Goal: Task Accomplishment & Management: Manage account settings

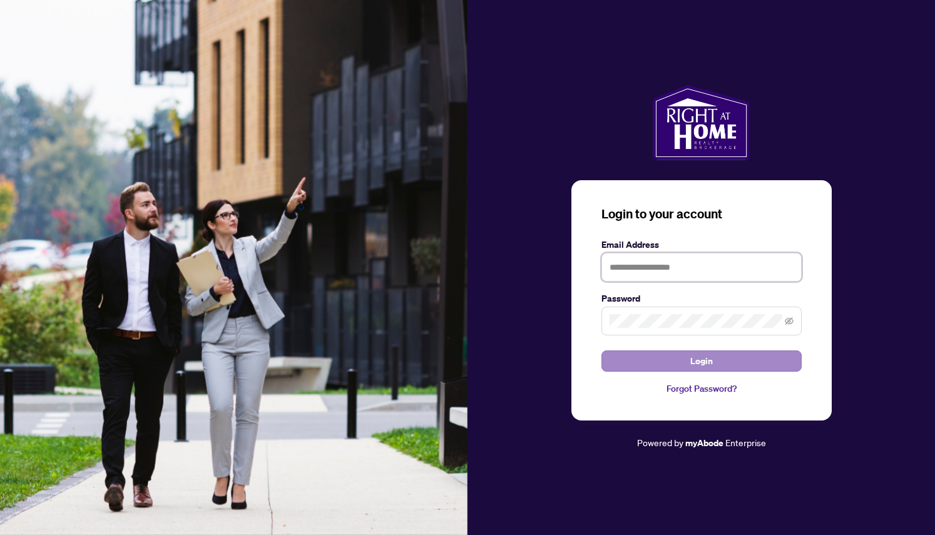
type input "**********"
click at [753, 360] on button "Login" at bounding box center [702, 361] width 200 height 21
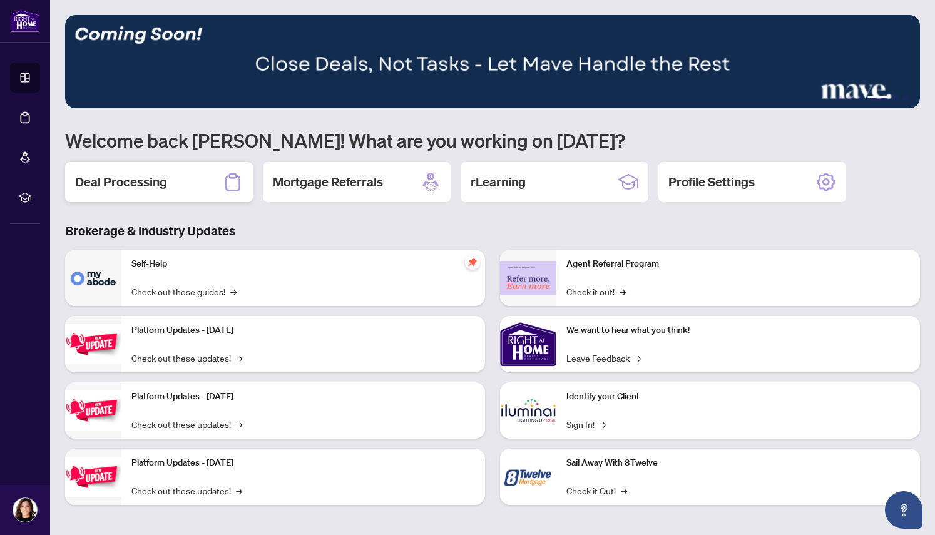
click at [157, 184] on h2 "Deal Processing" at bounding box center [121, 182] width 92 height 18
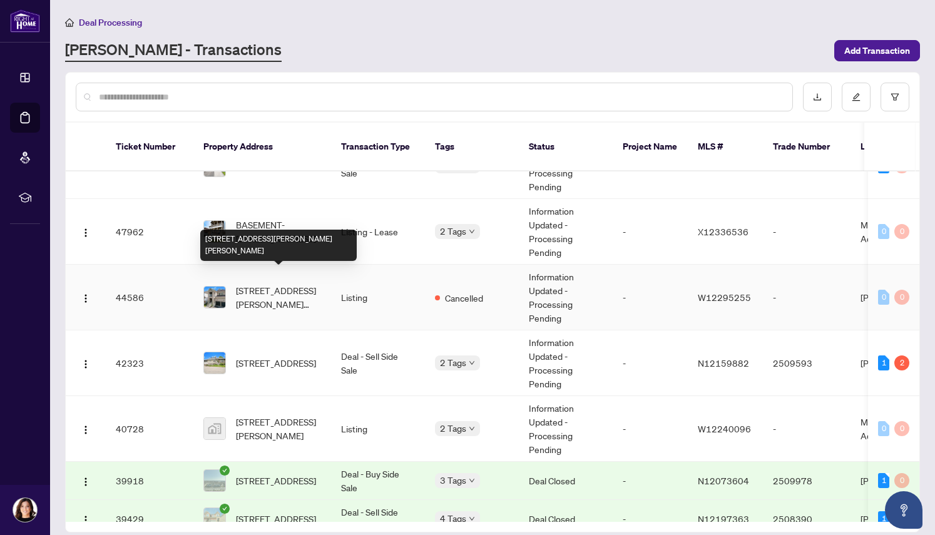
scroll to position [143, 0]
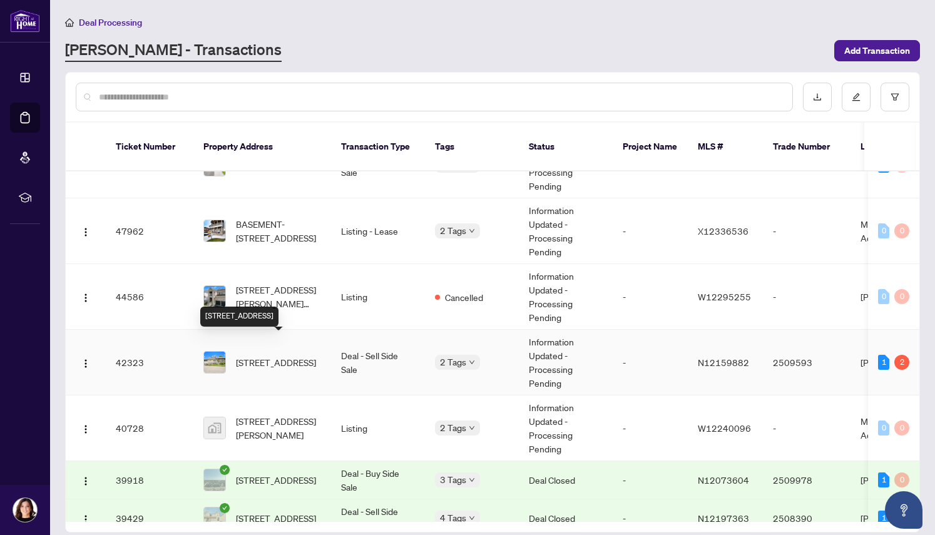
click at [289, 356] on span "[STREET_ADDRESS]" at bounding box center [276, 363] width 80 height 14
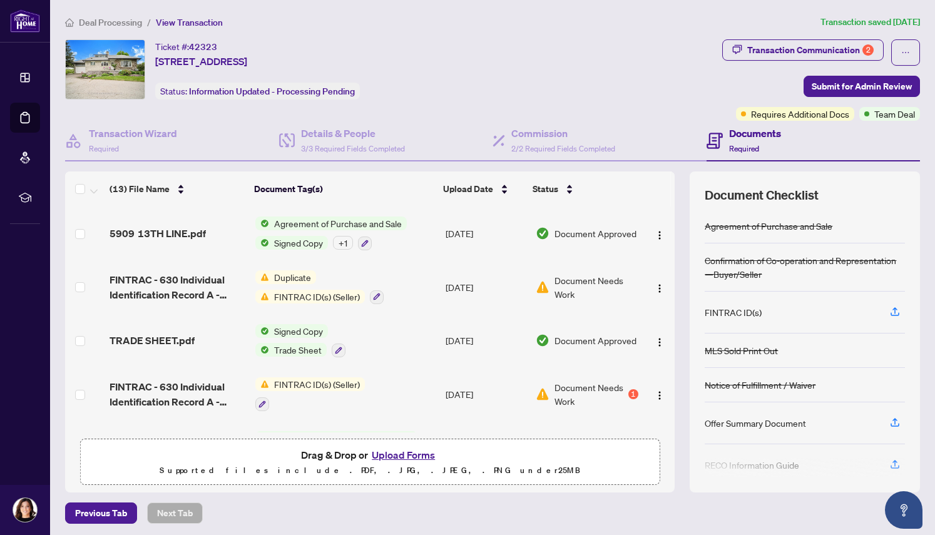
click at [423, 349] on td "Signed Copy Trade Sheet" at bounding box center [345, 341] width 190 height 54
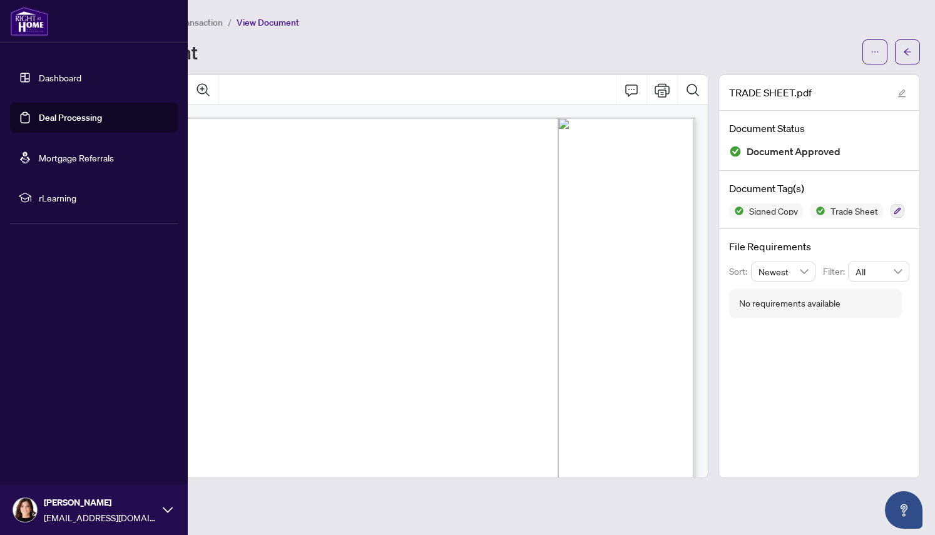
click at [39, 72] on link "Dashboard" at bounding box center [60, 77] width 43 height 11
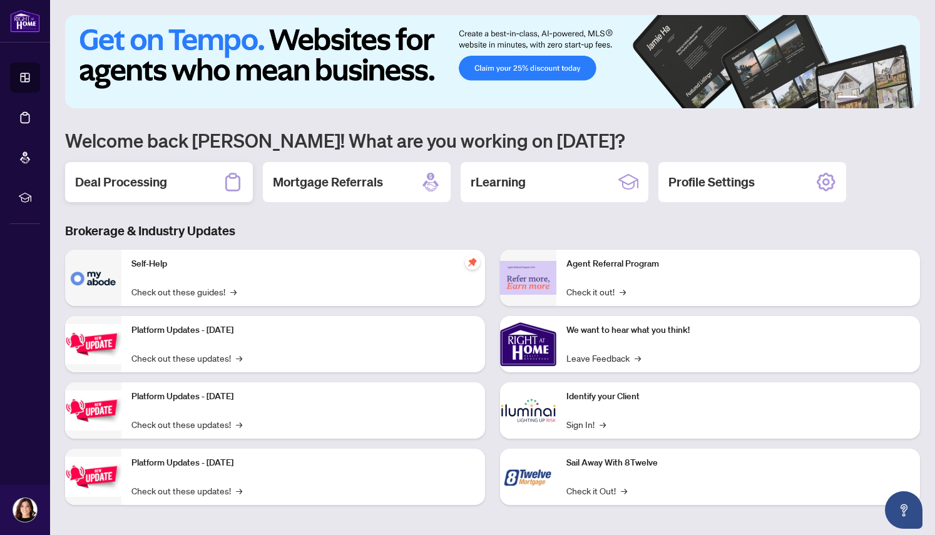
click at [145, 183] on h2 "Deal Processing" at bounding box center [121, 182] width 92 height 18
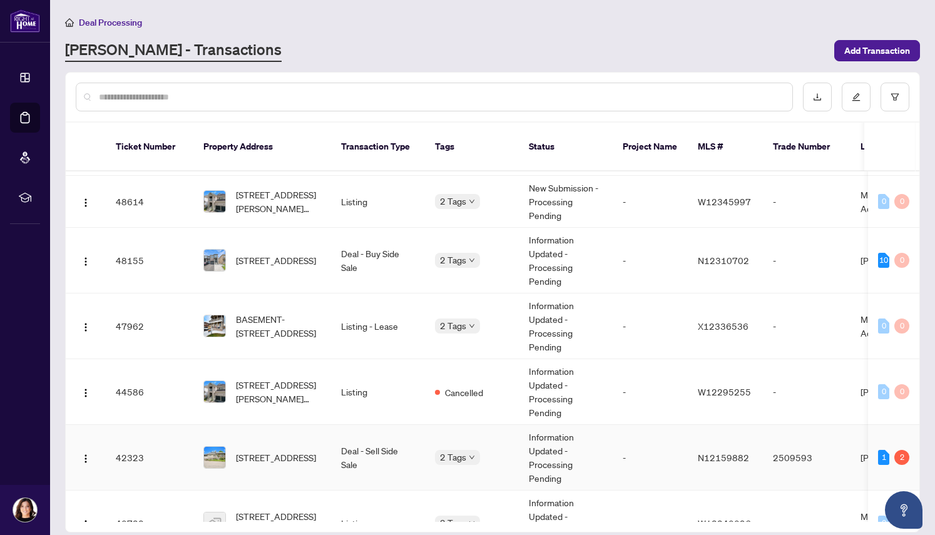
scroll to position [63, 0]
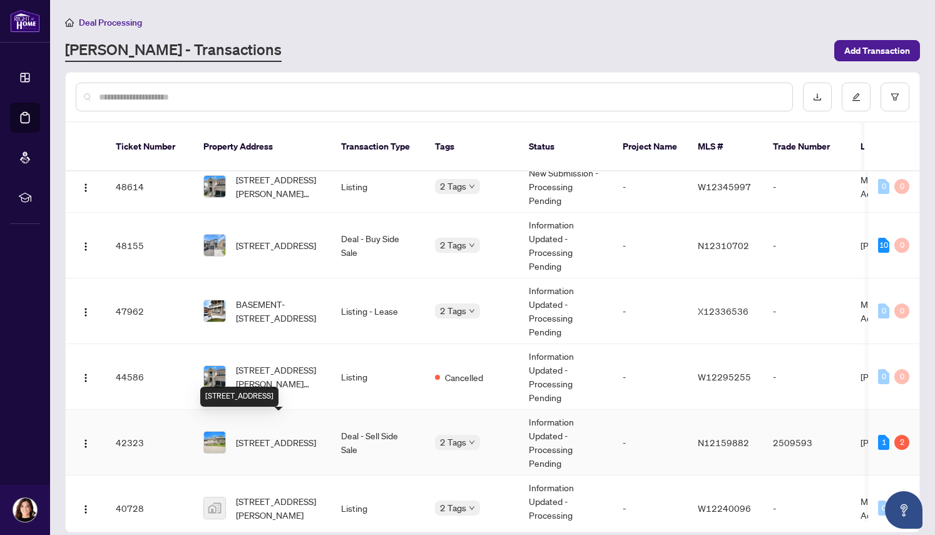
click at [273, 436] on span "[STREET_ADDRESS]" at bounding box center [276, 443] width 80 height 14
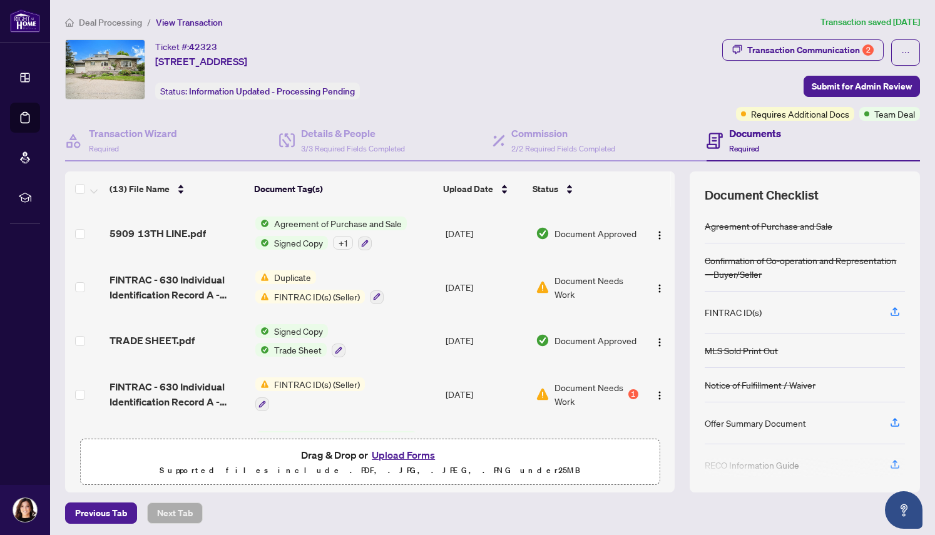
click at [409, 455] on button "Upload Forms" at bounding box center [403, 455] width 71 height 16
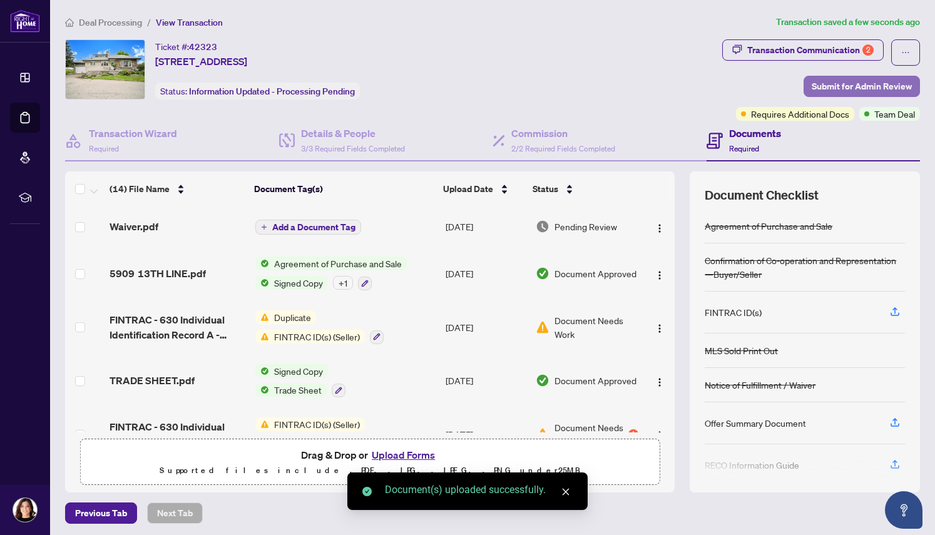
click at [838, 82] on span "Submit for Admin Review" at bounding box center [862, 86] width 100 height 20
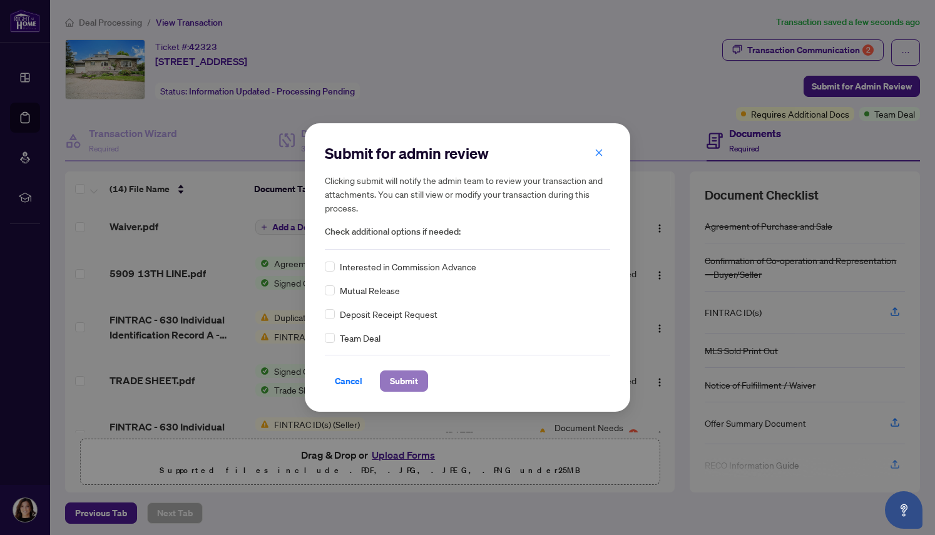
click at [413, 382] on span "Submit" at bounding box center [404, 381] width 28 height 20
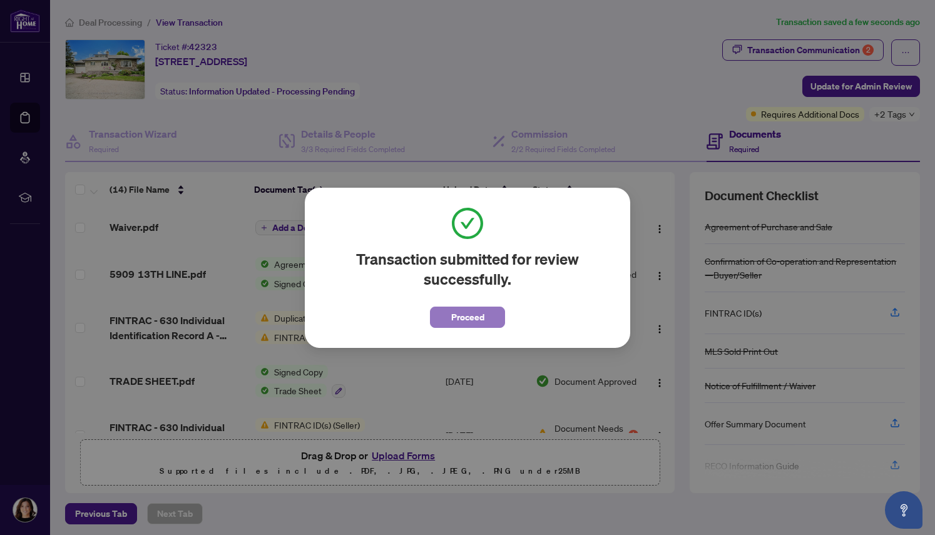
click at [494, 308] on button "Proceed" at bounding box center [467, 317] width 75 height 21
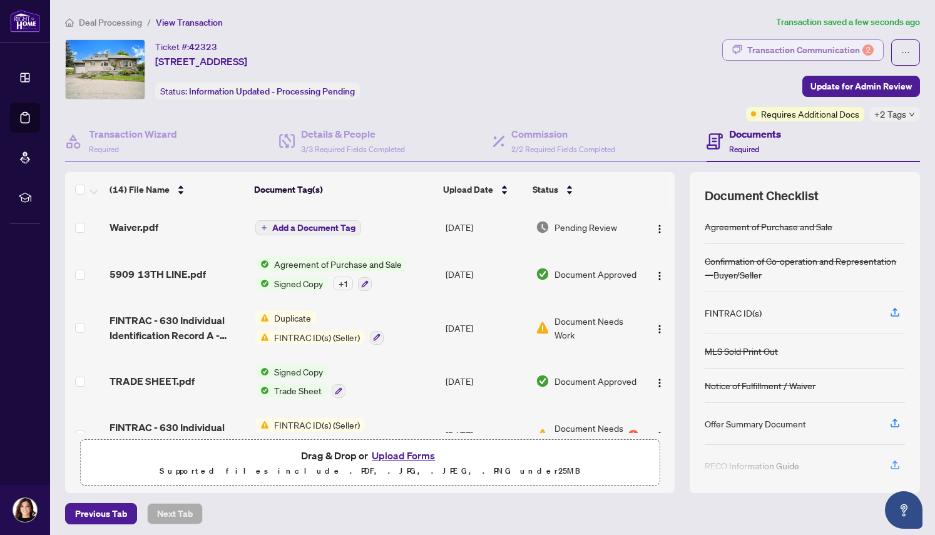
click at [830, 51] on div "Transaction Communication 2" at bounding box center [810, 50] width 126 height 20
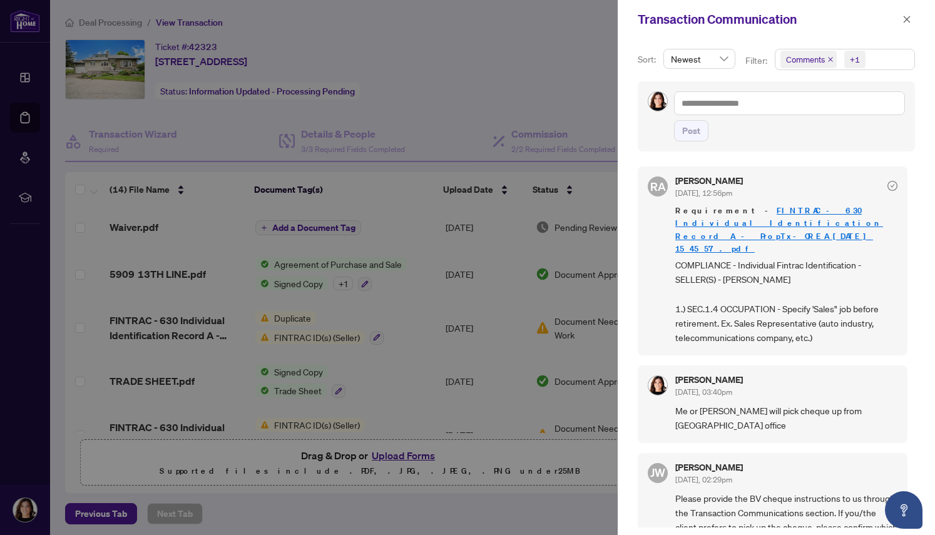
click at [777, 220] on link "FINTRAC - 630 Individual Identification Record A - PropTx-OREA_[DATE] 15_45_57.…" at bounding box center [779, 229] width 208 height 48
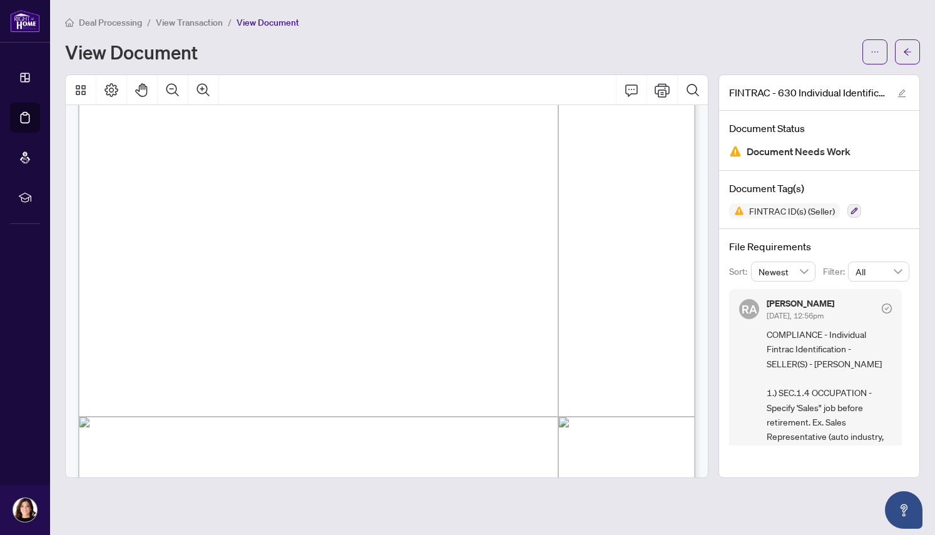
scroll to position [185, 0]
click at [394, 252] on span "RETIRED/SALES" at bounding box center [359, 249] width 71 height 9
click at [632, 90] on icon "Comment" at bounding box center [631, 90] width 15 height 15
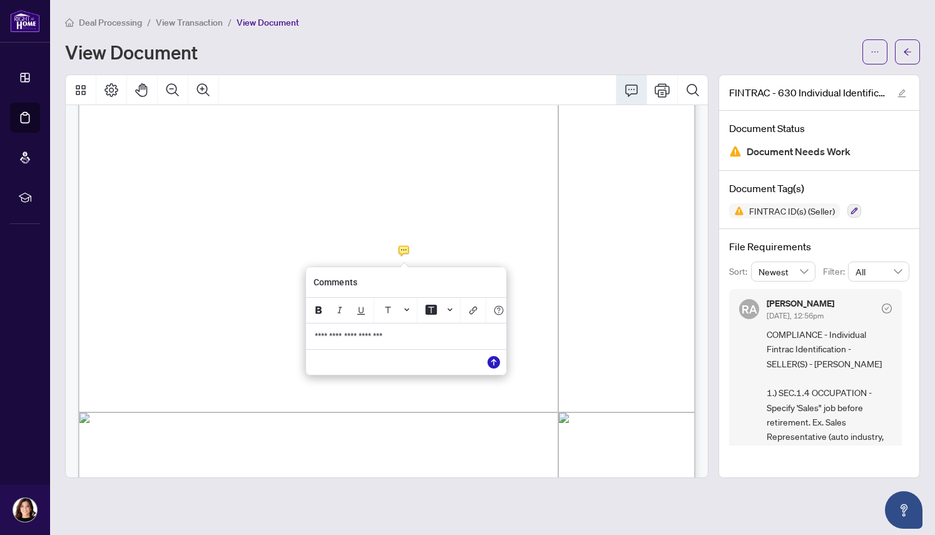
click at [495, 362] on icon "Save" at bounding box center [494, 362] width 13 height 13
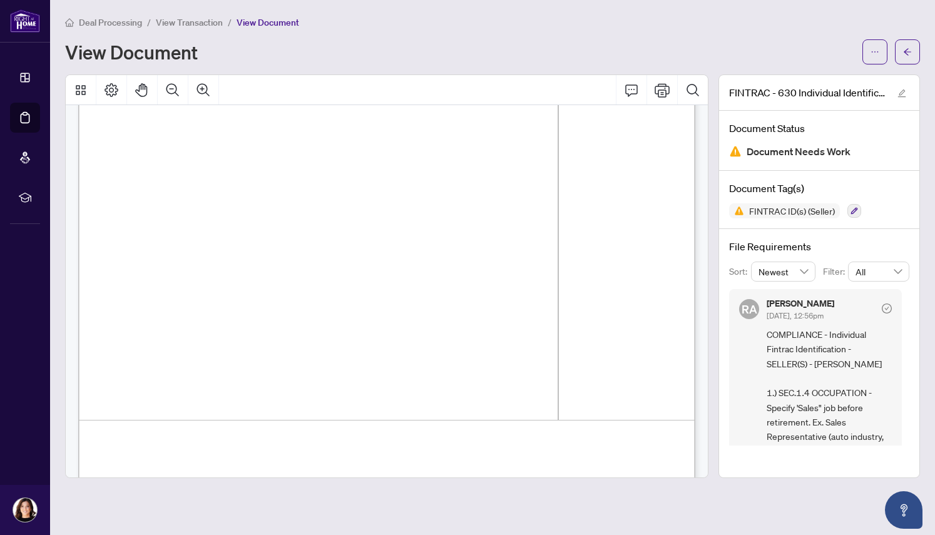
scroll to position [2908, 0]
click at [903, 90] on icon "edit" at bounding box center [902, 94] width 8 height 8
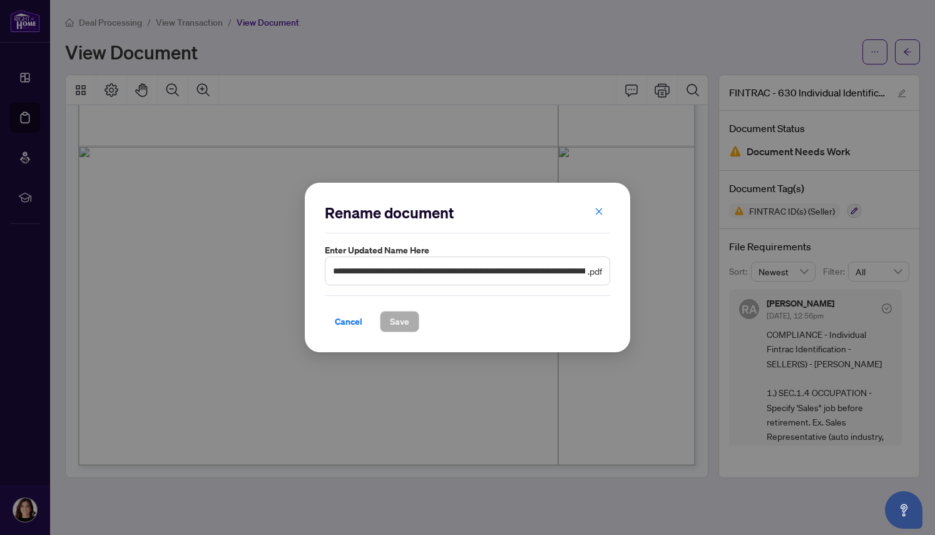
click at [545, 279] on span "**********" at bounding box center [467, 271] width 285 height 29
type input "**********"
click at [408, 318] on span "Save" at bounding box center [399, 322] width 19 height 20
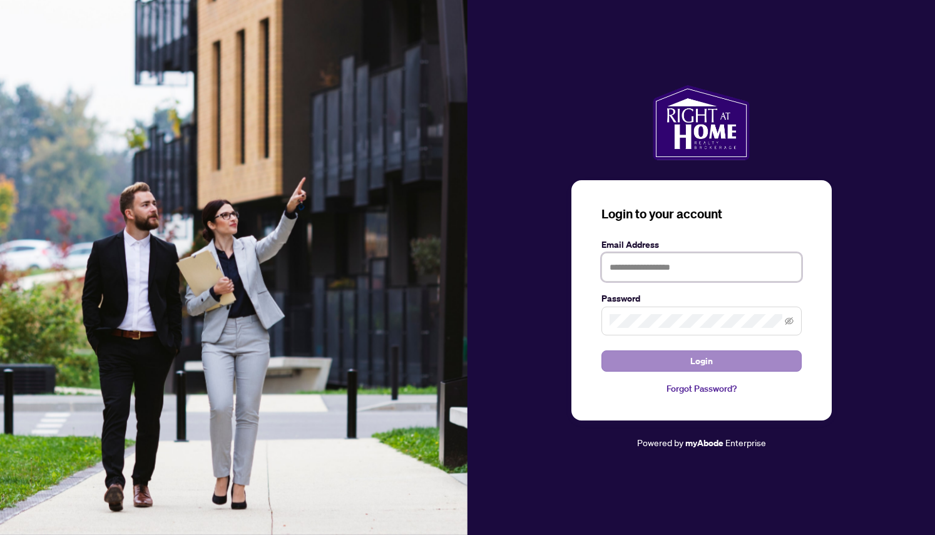
type input "**********"
click at [635, 364] on button "Login" at bounding box center [702, 361] width 200 height 21
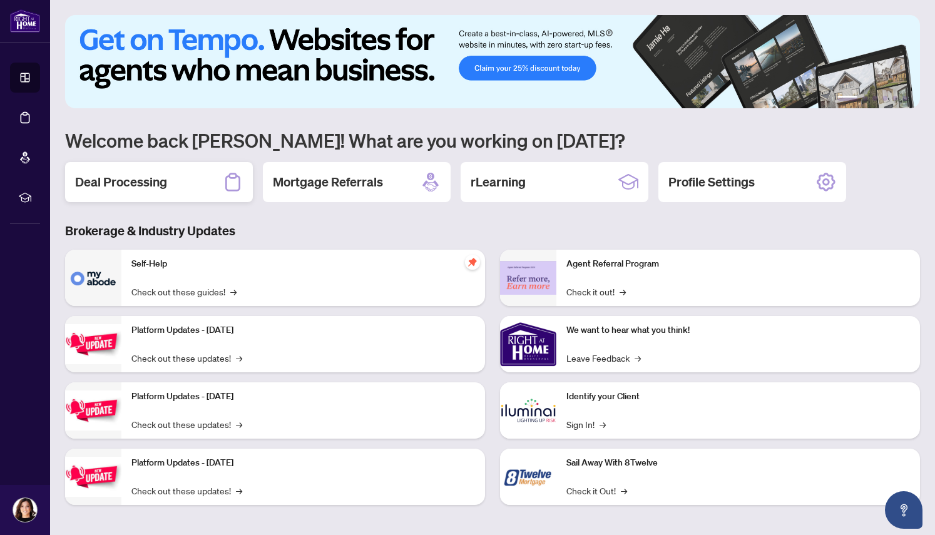
click at [142, 190] on h2 "Deal Processing" at bounding box center [121, 182] width 92 height 18
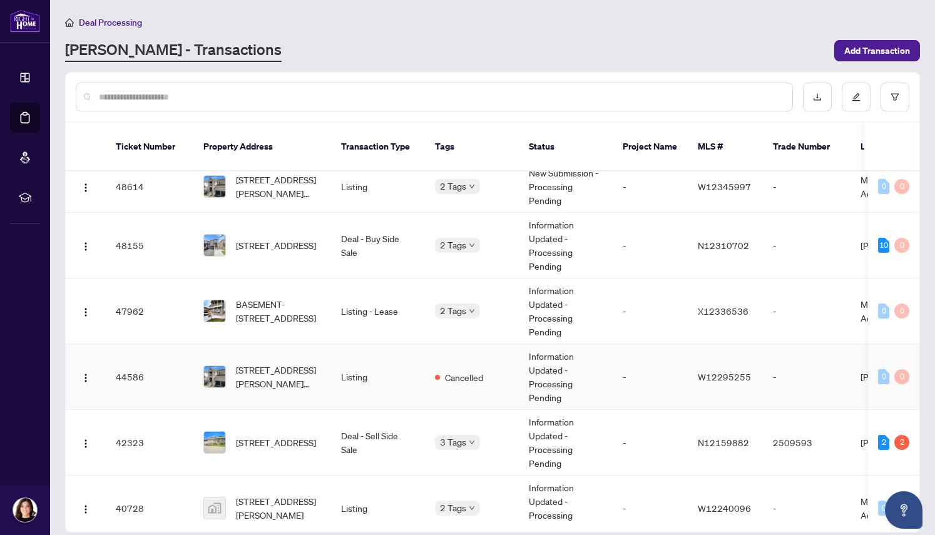
scroll to position [116, 0]
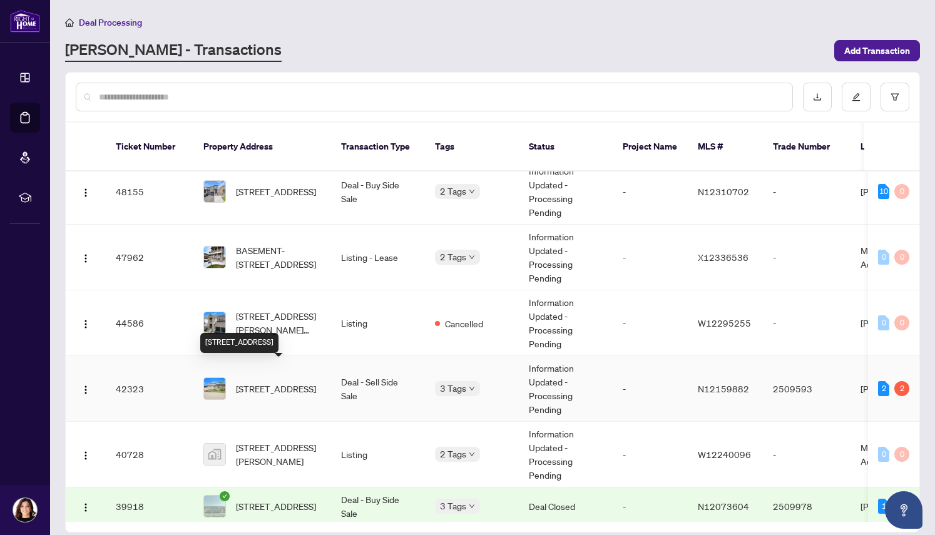
click at [266, 383] on span "[STREET_ADDRESS]" at bounding box center [276, 389] width 80 height 14
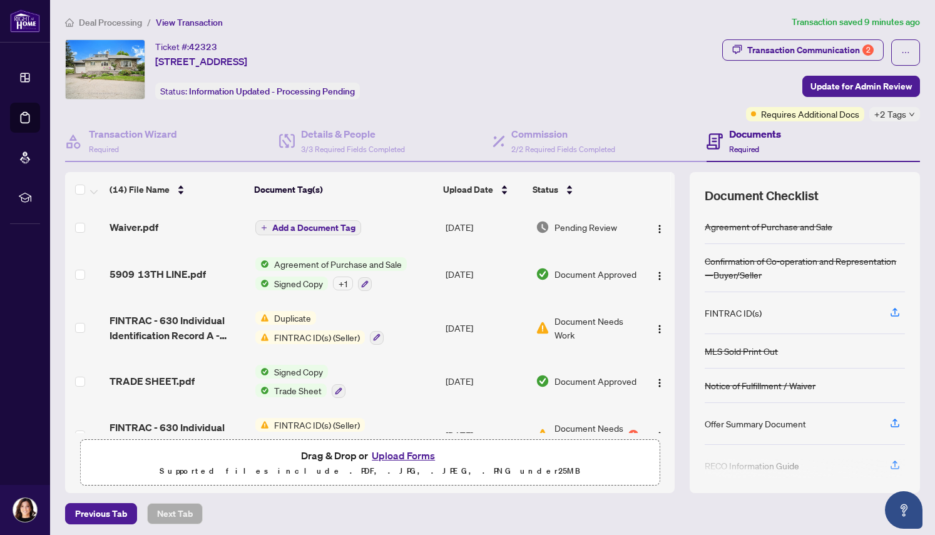
click at [414, 458] on button "Upload Forms" at bounding box center [403, 456] width 71 height 16
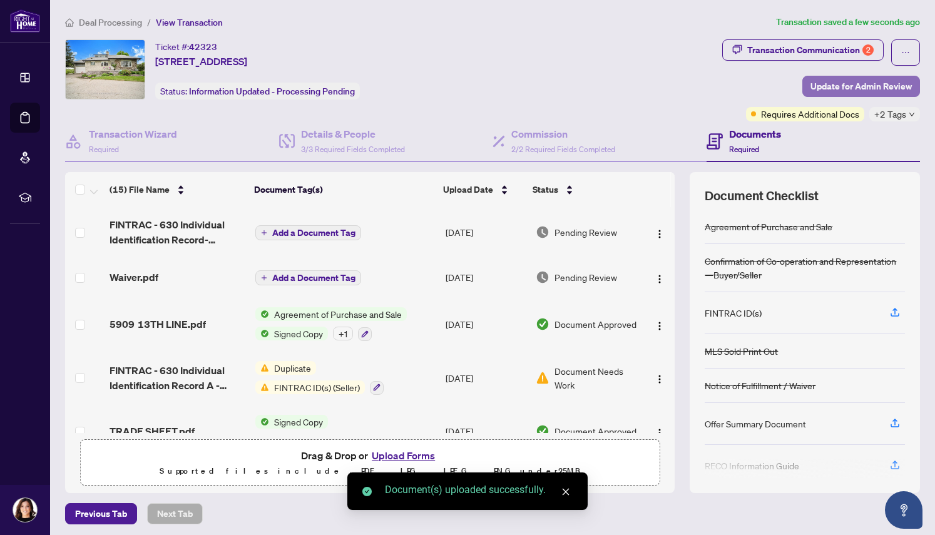
click at [836, 85] on span "Update for Admin Review" at bounding box center [861, 86] width 101 height 20
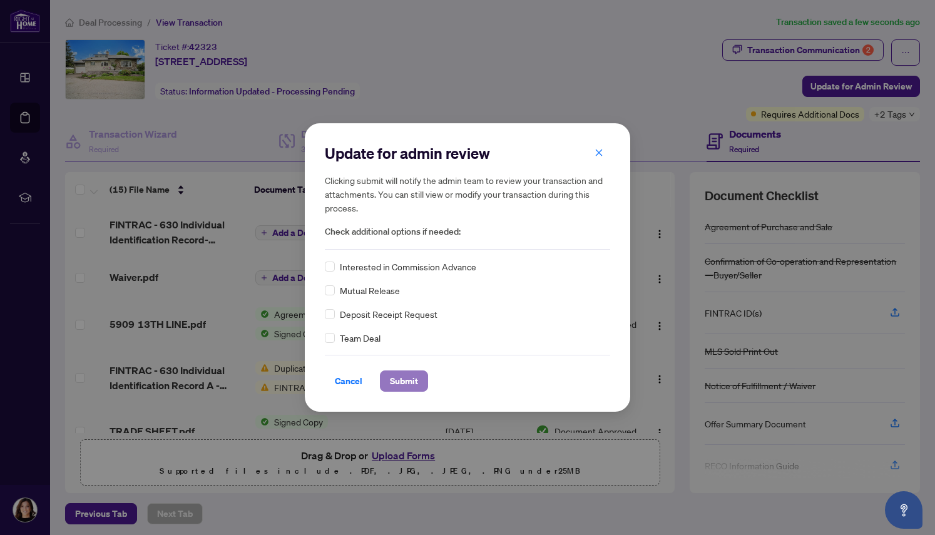
click at [409, 376] on span "Submit" at bounding box center [404, 381] width 28 height 20
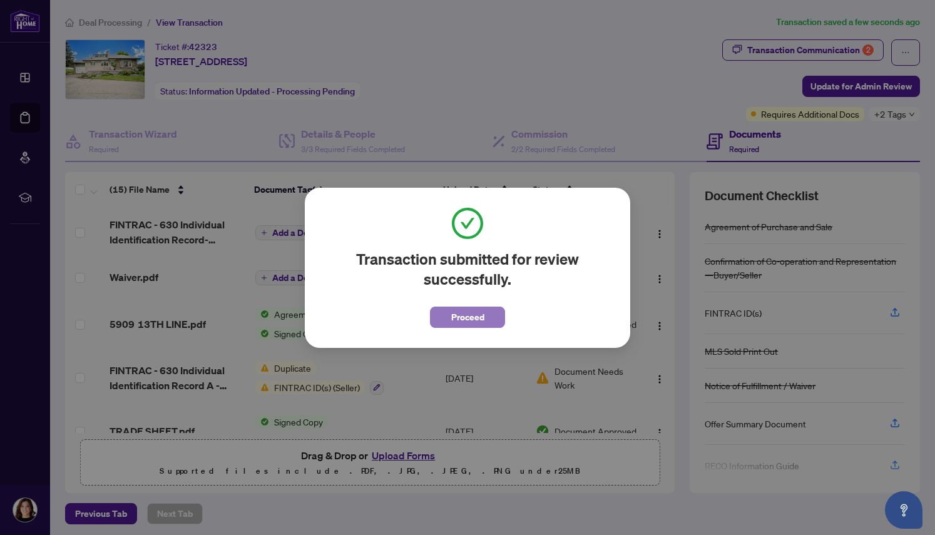
click at [462, 321] on span "Proceed" at bounding box center [467, 317] width 33 height 20
